Goal: Obtain resource: Download file/media

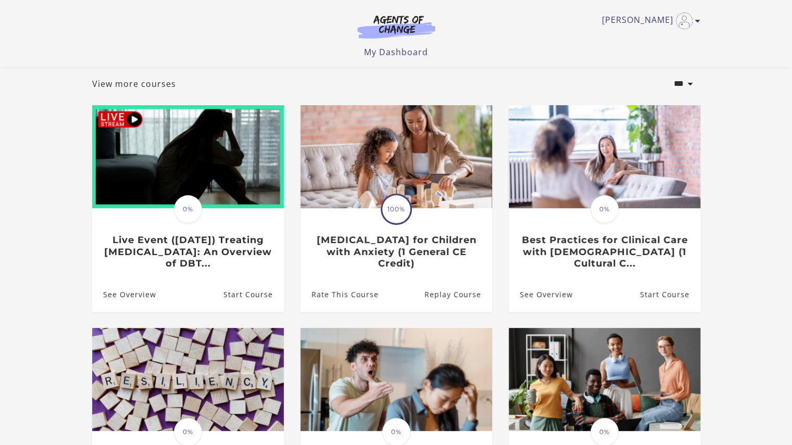
scroll to position [55, 0]
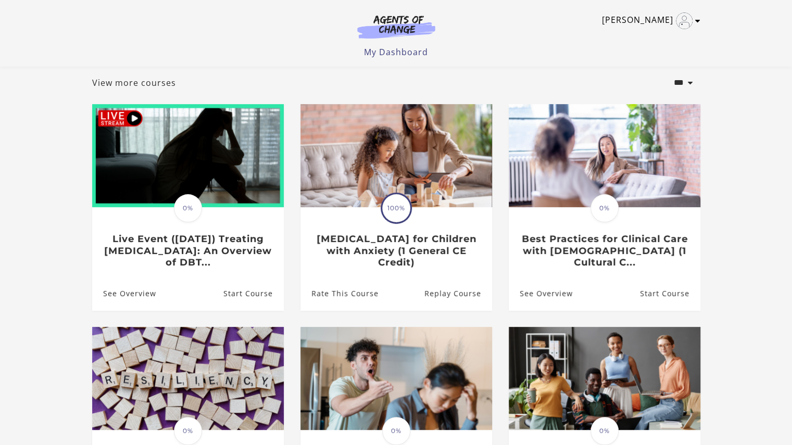
click at [698, 24] on icon "Toggle menu" at bounding box center [697, 21] width 5 height 8
click at [677, 39] on link "My Account" at bounding box center [658, 38] width 92 height 18
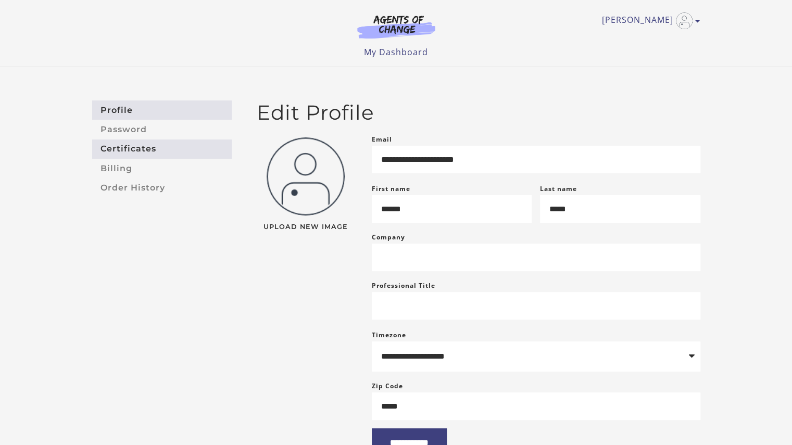
click at [159, 147] on link "Certificates" at bounding box center [162, 149] width 140 height 19
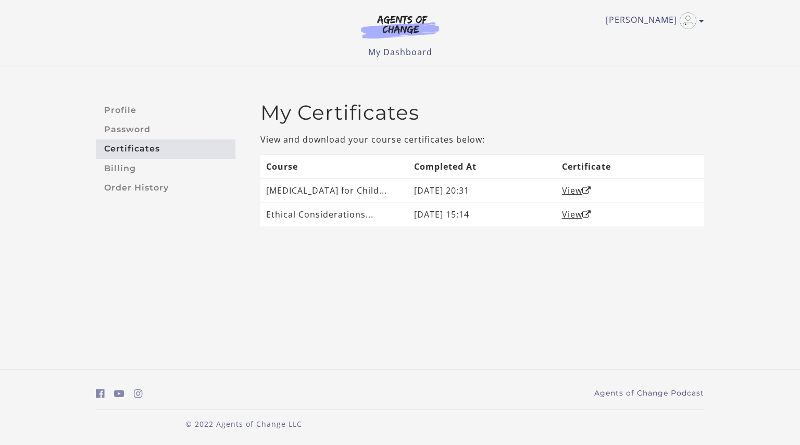
click at [445, 310] on body "Skip to main content Alexis S My Account Support Sign Out Toggle menu Menu My D…" at bounding box center [400, 222] width 800 height 445
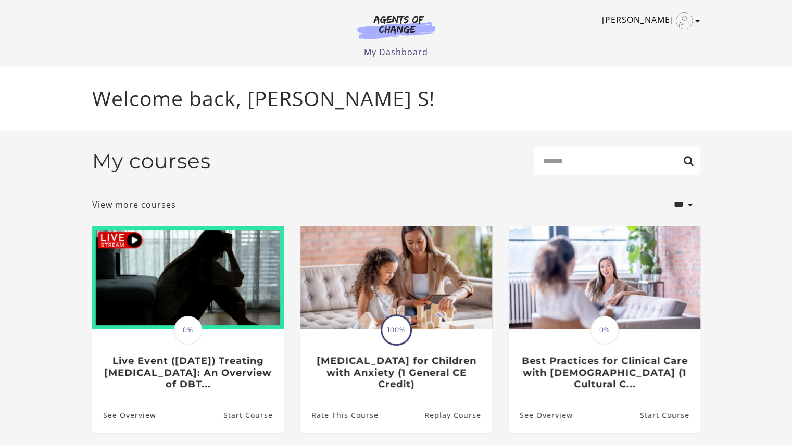
click at [656, 22] on link "[PERSON_NAME]" at bounding box center [648, 21] width 93 height 17
click at [633, 38] on link "My Account" at bounding box center [658, 38] width 92 height 18
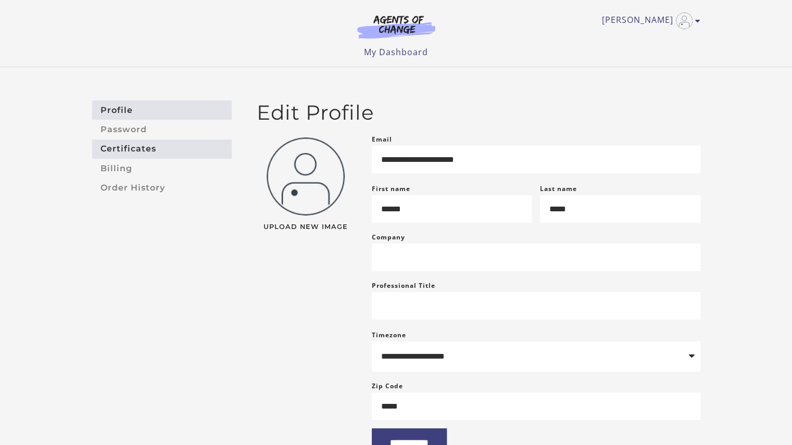
click at [112, 152] on link "Certificates" at bounding box center [162, 149] width 140 height 19
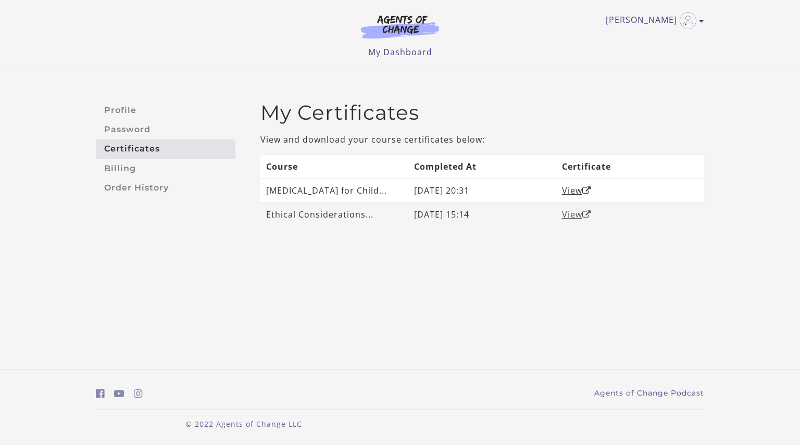
click at [568, 212] on link "View" at bounding box center [576, 214] width 29 height 11
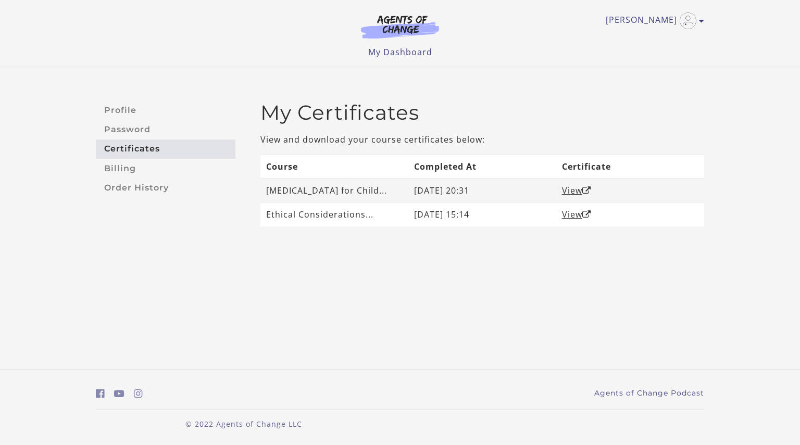
click at [309, 191] on td "Play Therapy for Child..." at bounding box center [334, 191] width 148 height 24
click at [566, 191] on link "View" at bounding box center [576, 190] width 29 height 11
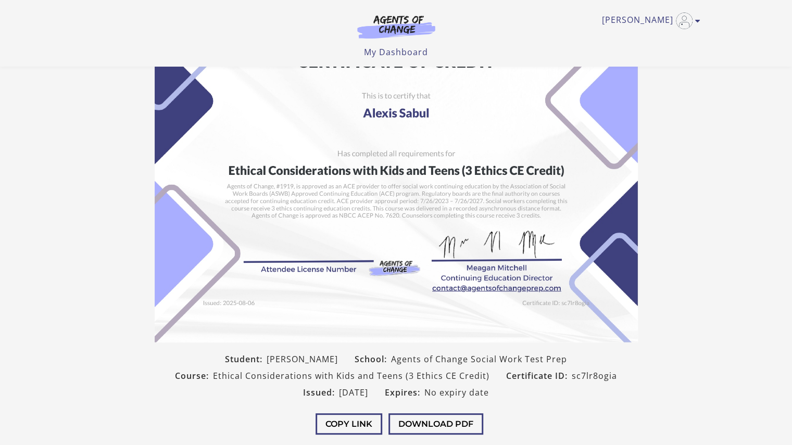
scroll to position [24, 0]
